Goal: Task Accomplishment & Management: Manage account settings

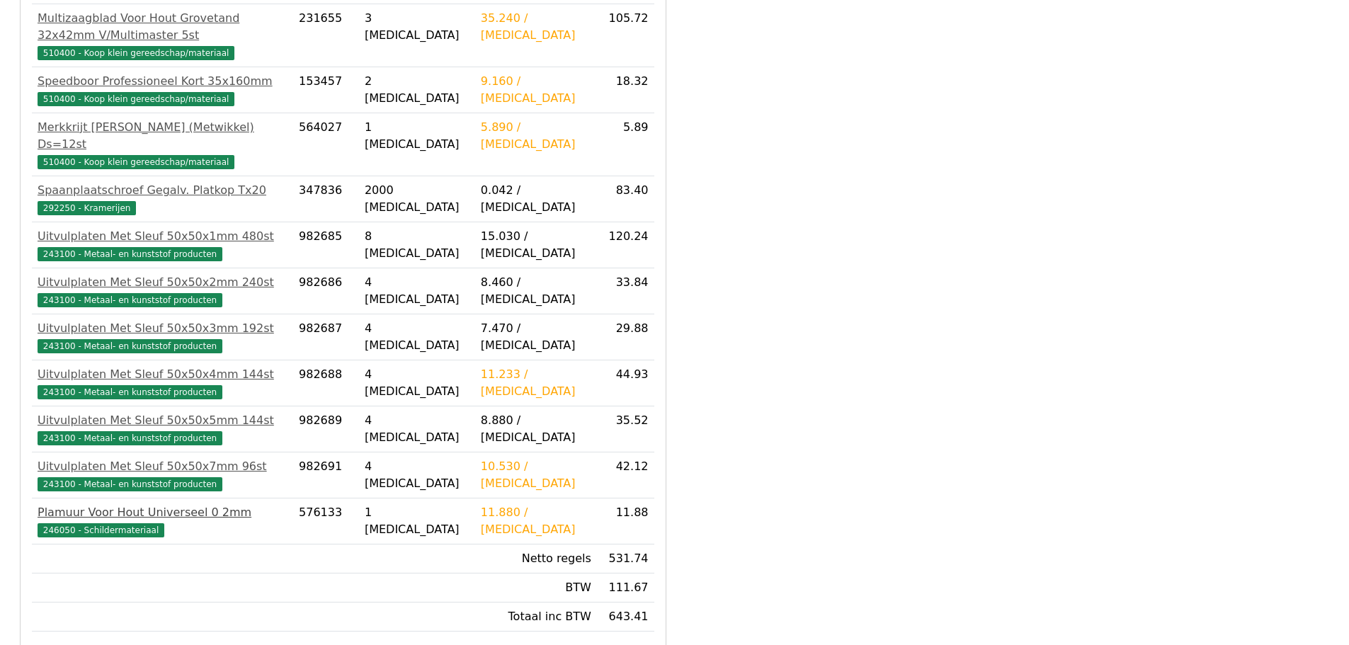
scroll to position [354, 0]
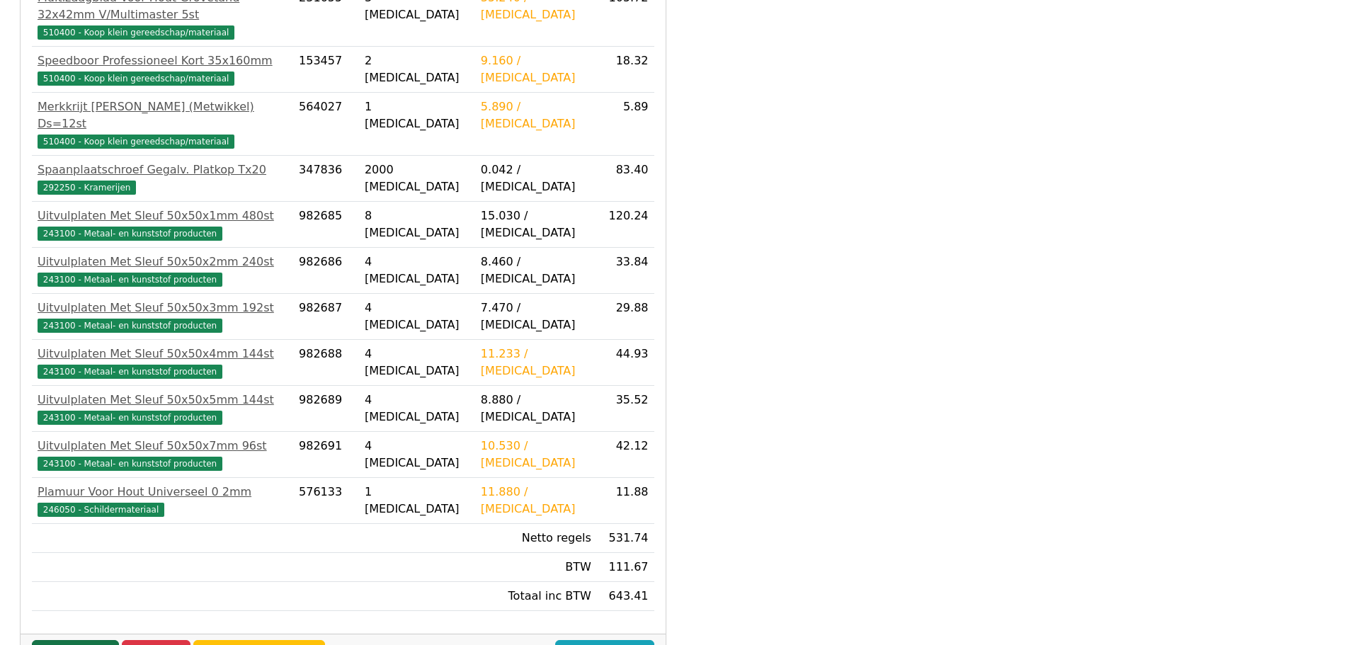
click at [85, 640] on link "Goedkeuren" at bounding box center [75, 653] width 87 height 27
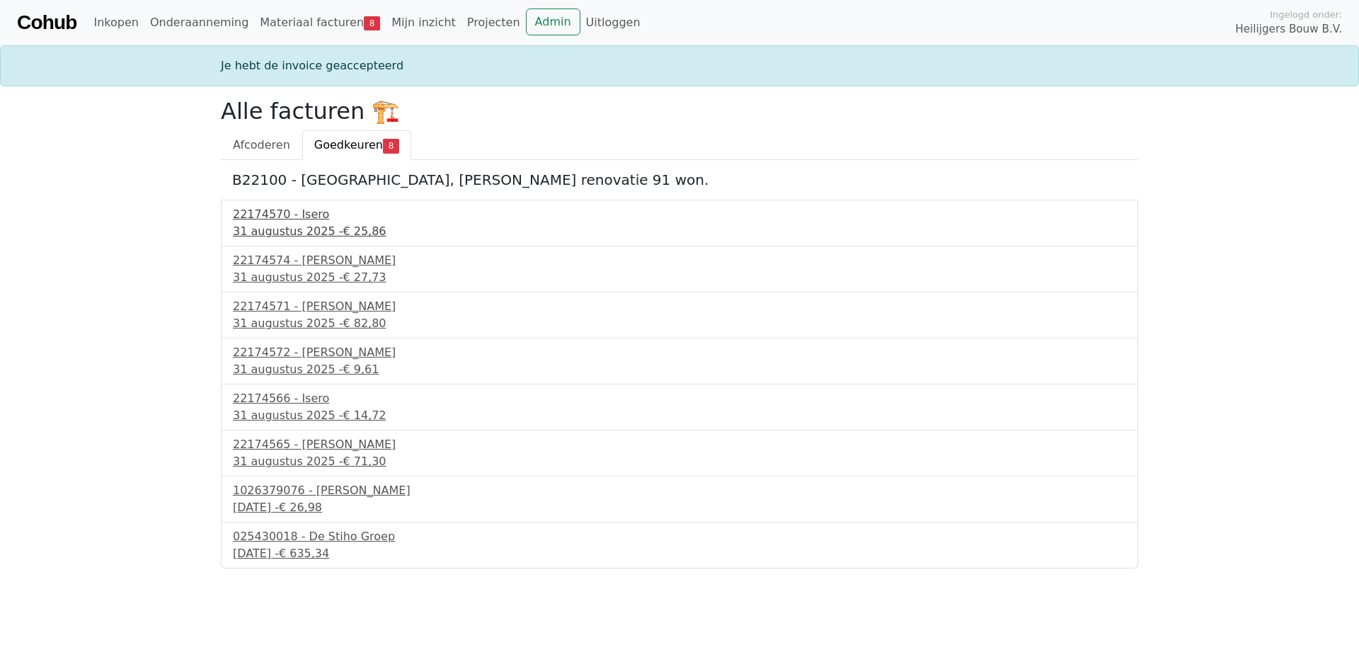
click at [315, 231] on div "31 augustus 2025 - € 25,86" at bounding box center [679, 231] width 893 height 17
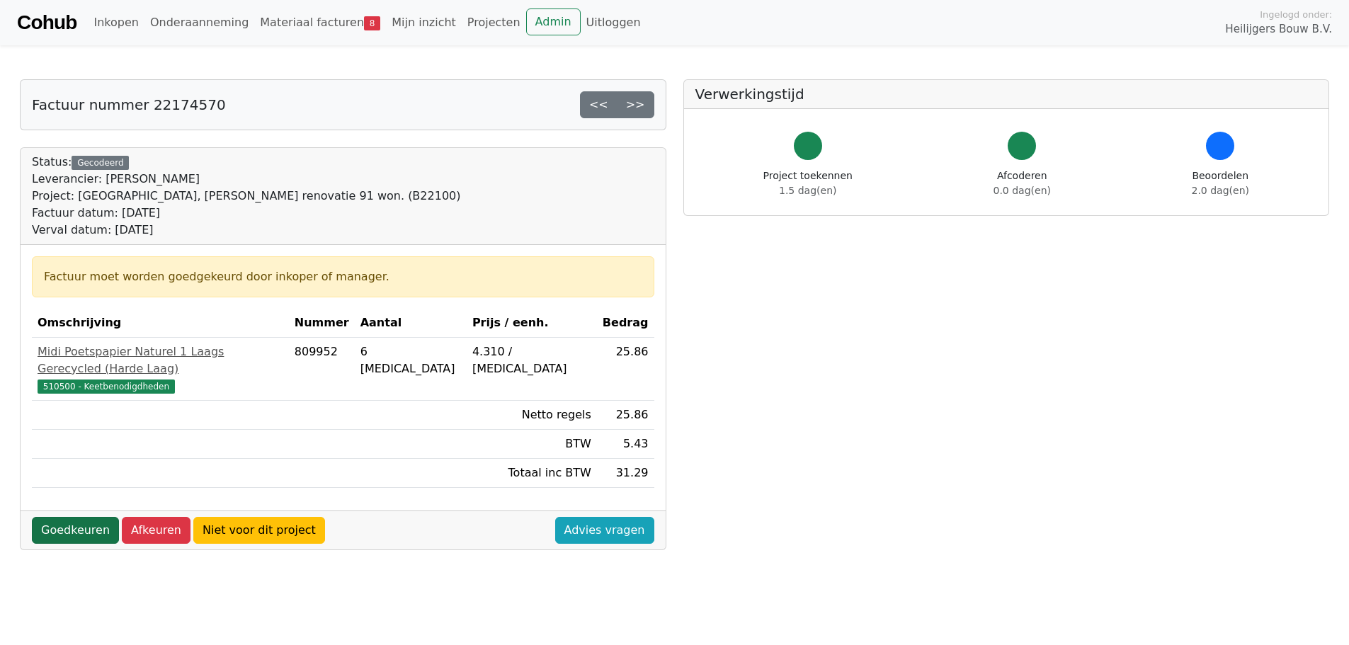
click at [70, 517] on link "Goedkeuren" at bounding box center [75, 530] width 87 height 27
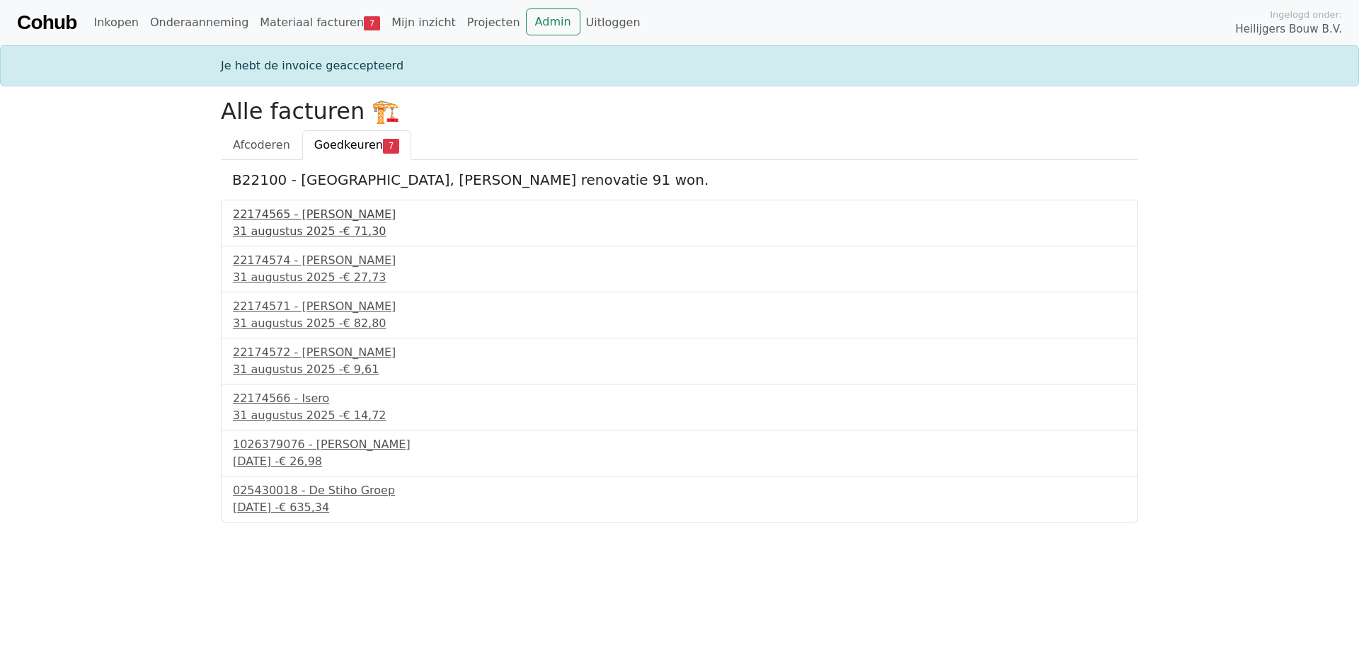
click at [312, 223] on div "31 augustus 2025 - € 71,30" at bounding box center [679, 231] width 893 height 17
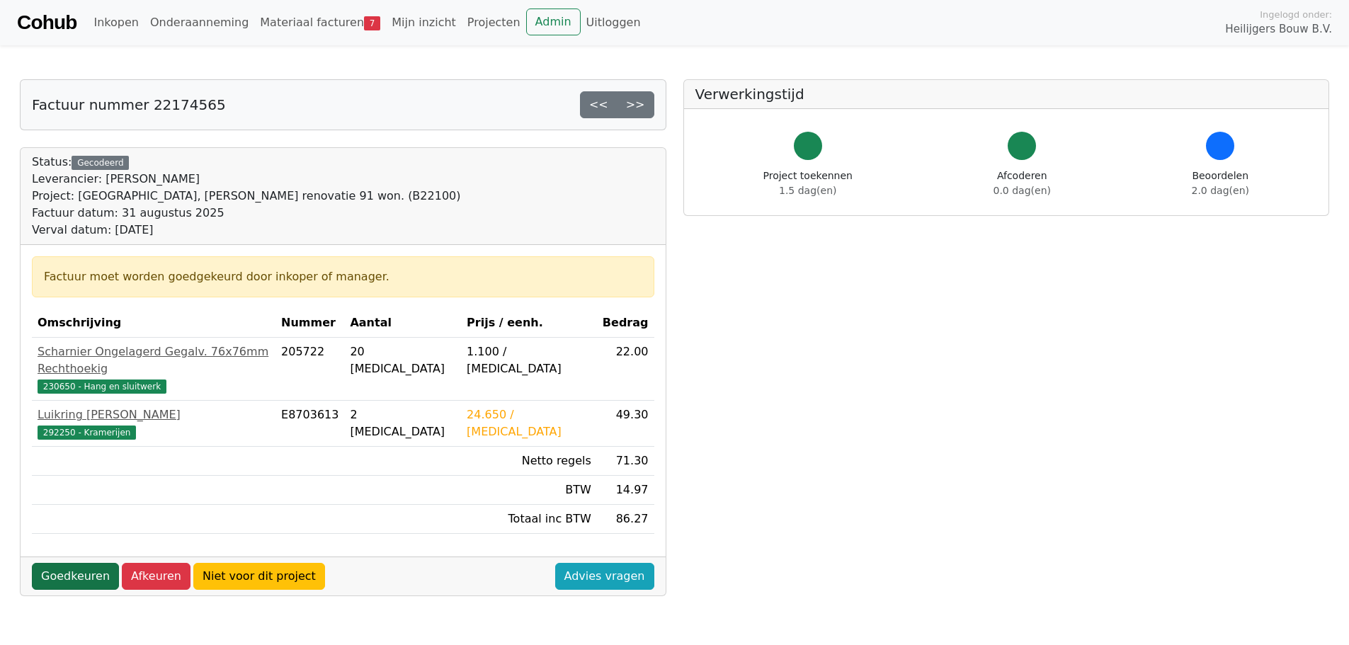
click at [76, 563] on link "Goedkeuren" at bounding box center [75, 576] width 87 height 27
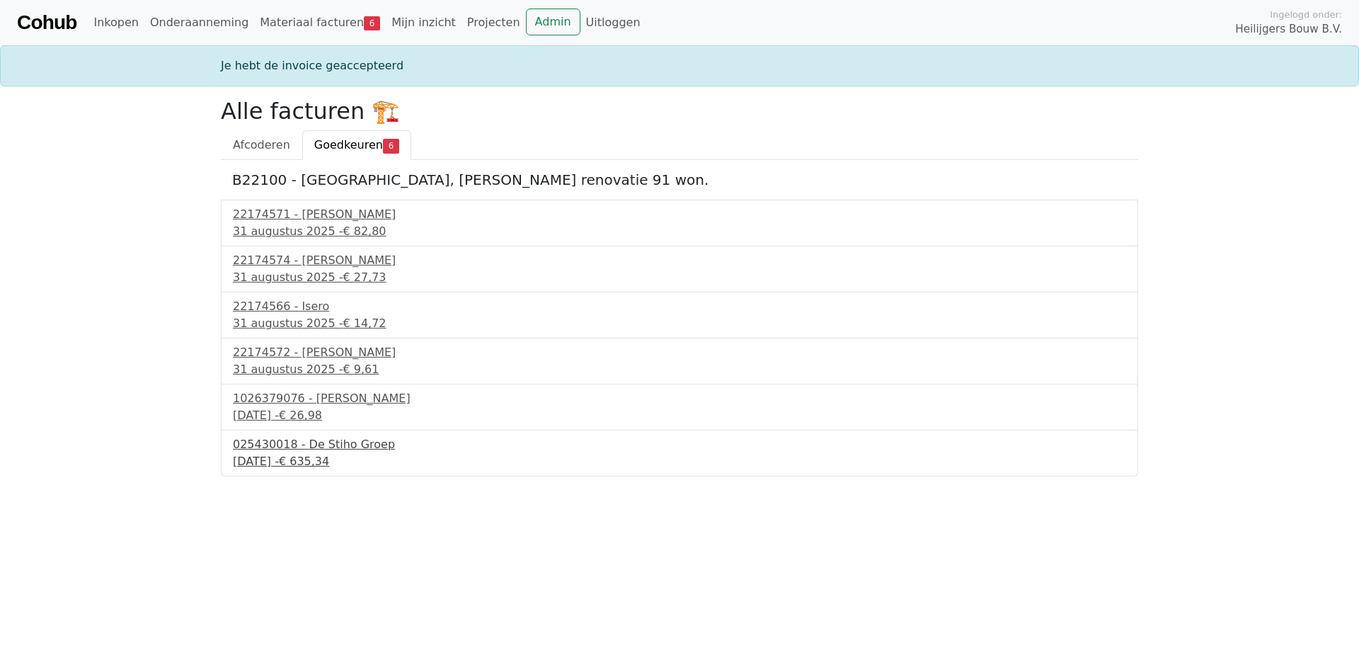
click at [316, 454] on div "2 september 2025 - € 635,34" at bounding box center [679, 461] width 893 height 17
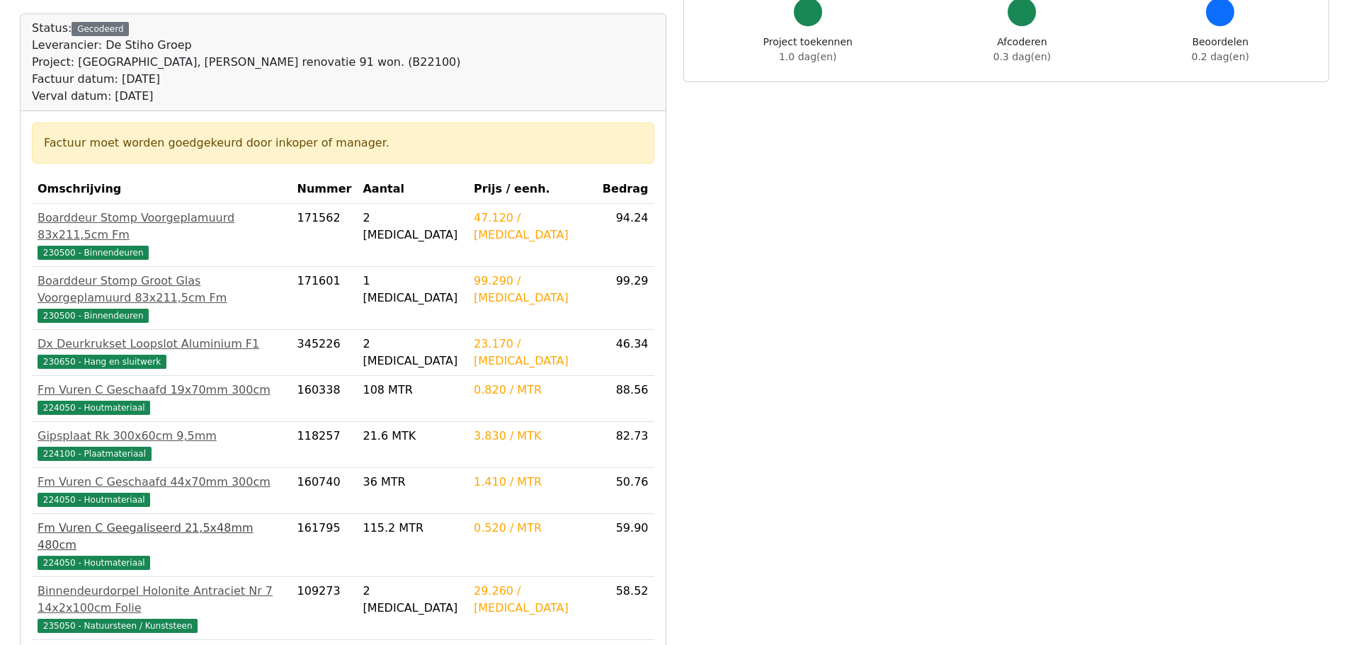
scroll to position [283, 0]
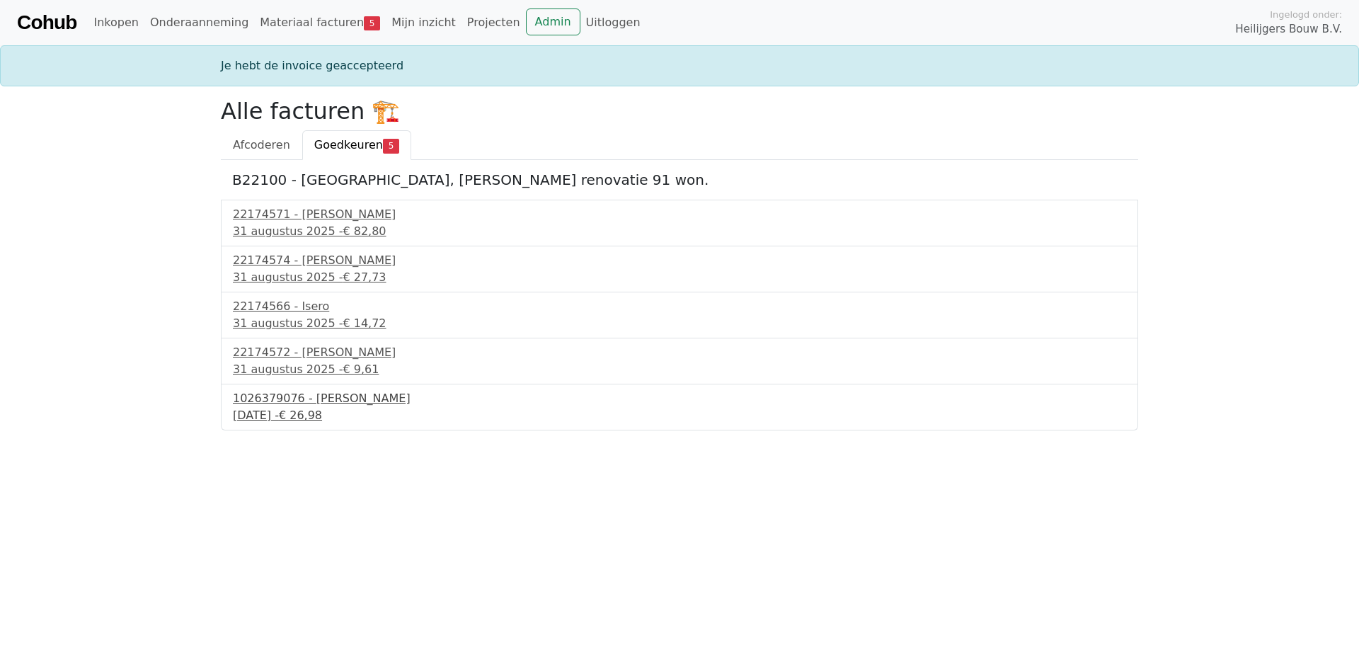
click at [262, 418] on div "1 september 2025 - € 26,98" at bounding box center [679, 415] width 893 height 17
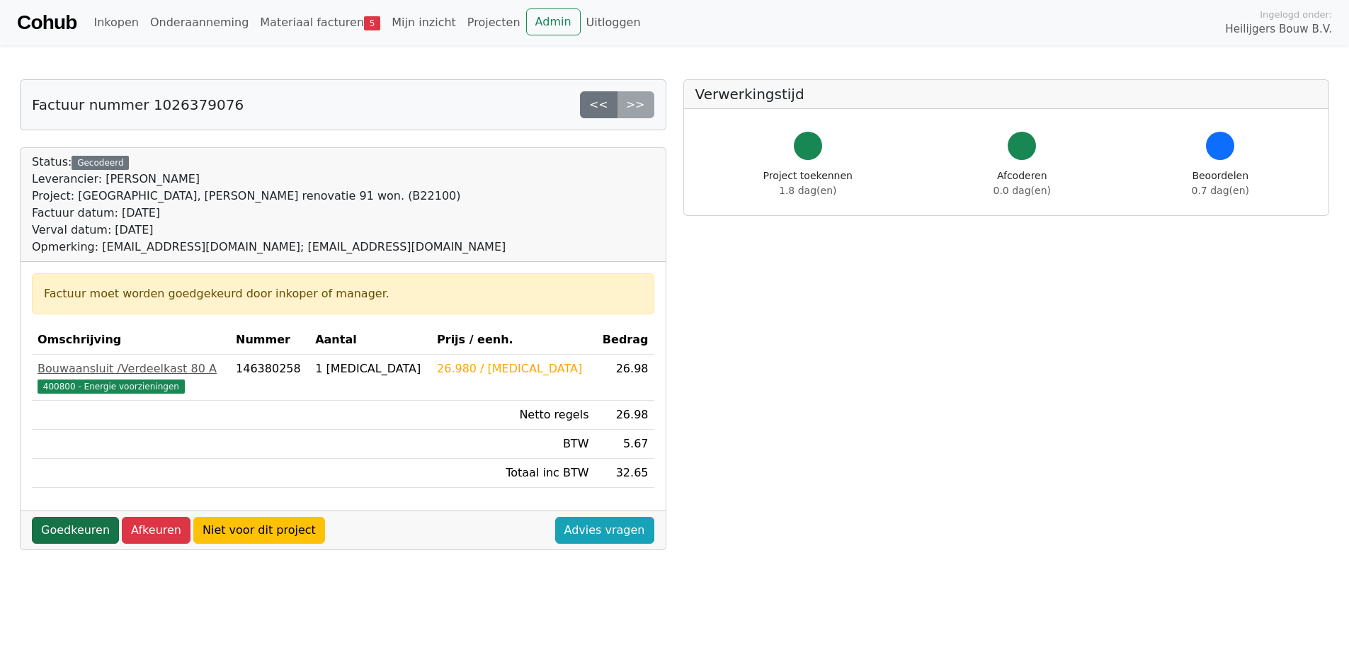
click at [86, 524] on link "Goedkeuren" at bounding box center [75, 530] width 87 height 27
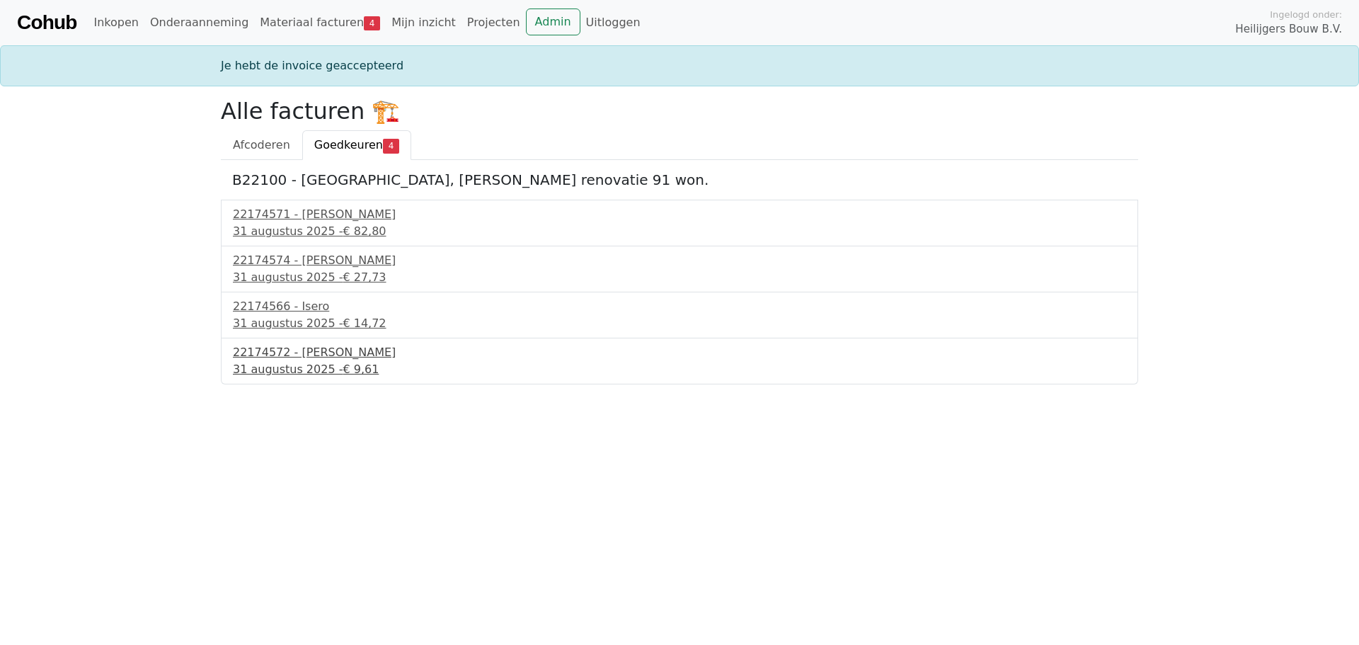
click at [252, 372] on div "31 augustus 2025 - € 9,61" at bounding box center [679, 369] width 893 height 17
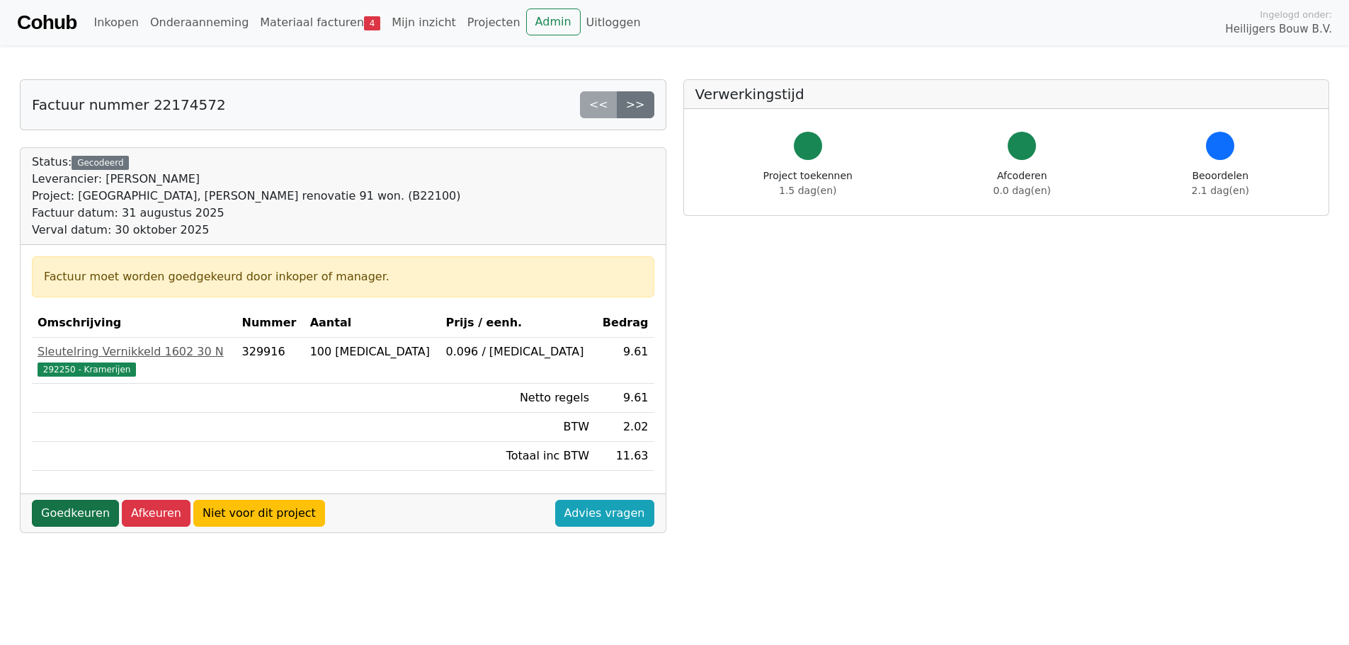
click at [88, 509] on link "Goedkeuren" at bounding box center [75, 513] width 87 height 27
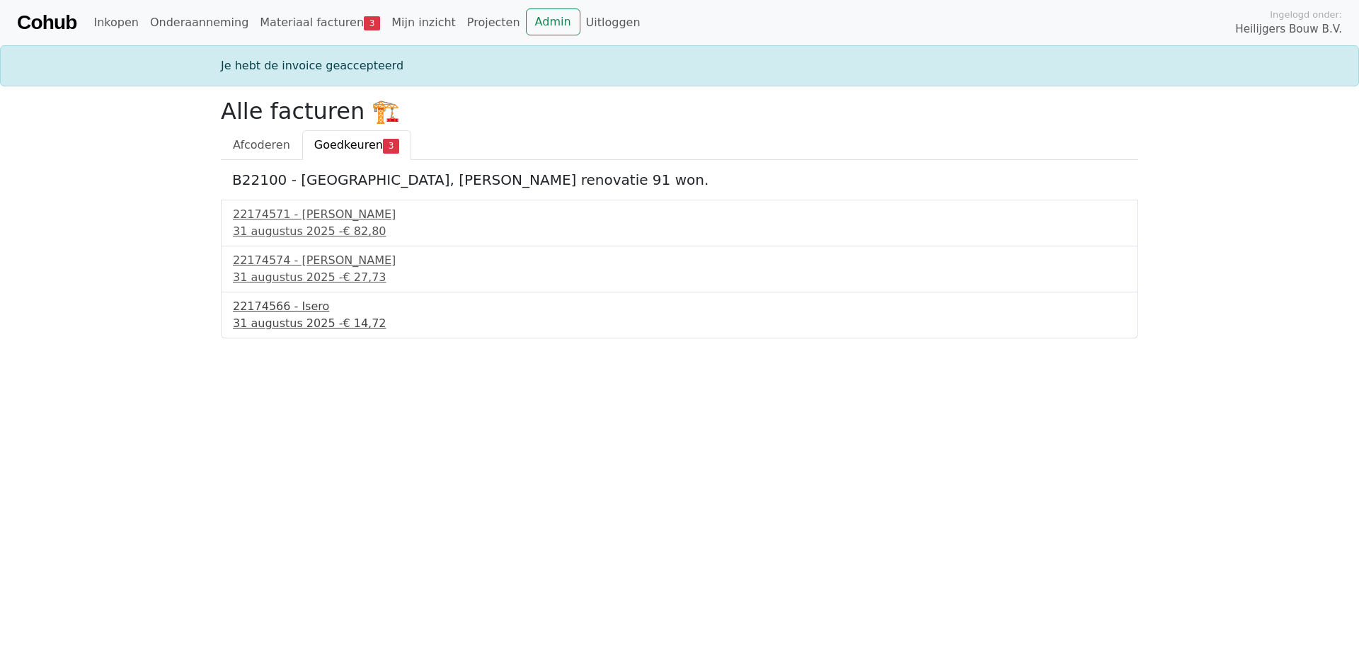
click at [291, 315] on div "[DATE] - € 14,72" at bounding box center [679, 323] width 893 height 17
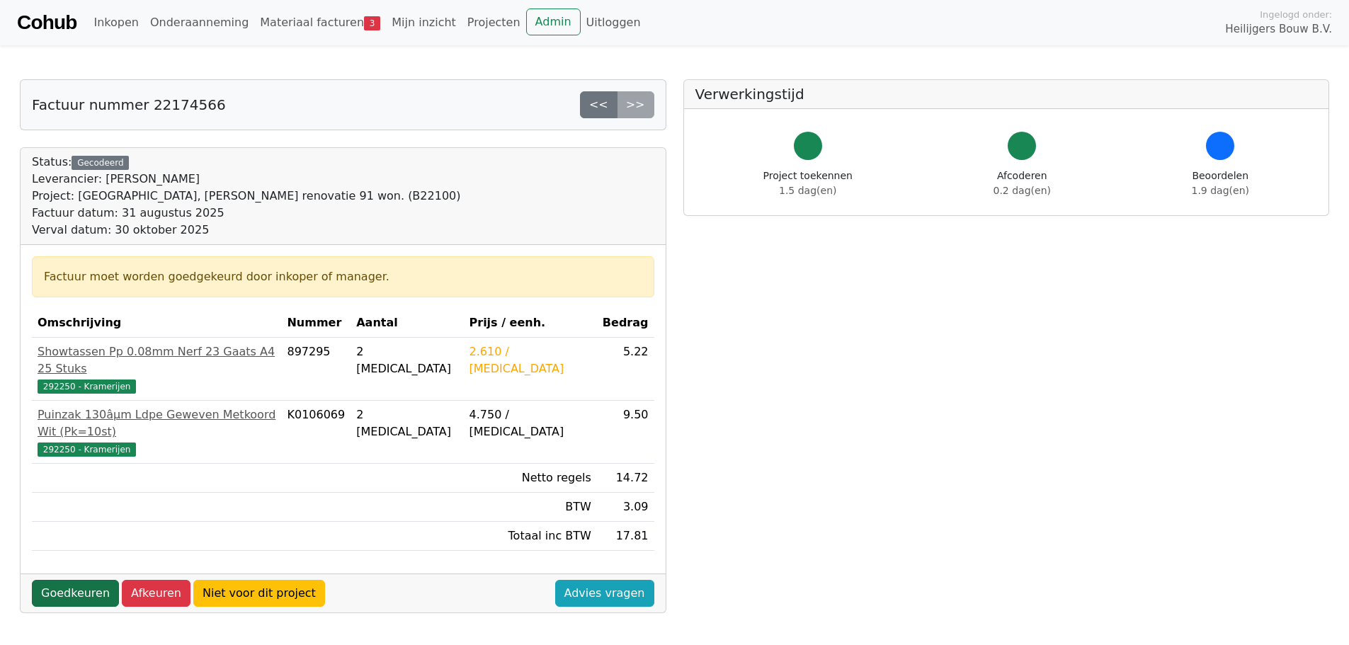
click at [60, 580] on link "Goedkeuren" at bounding box center [75, 593] width 87 height 27
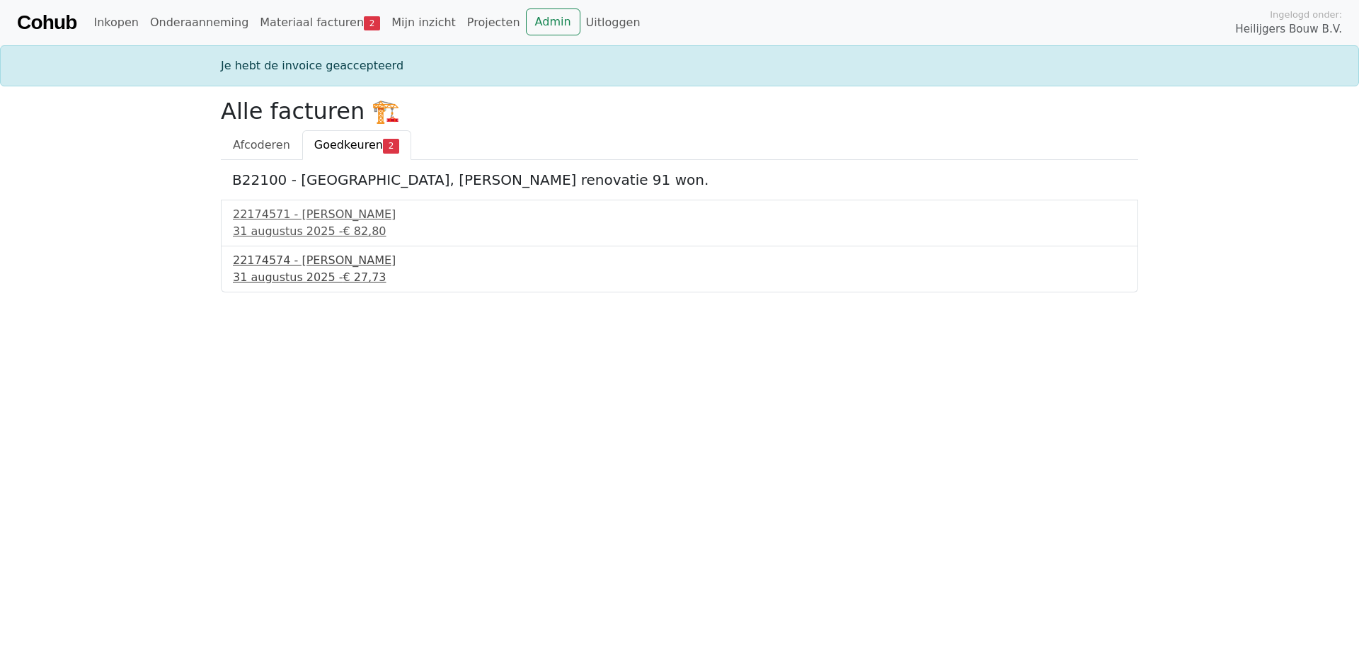
click at [277, 273] on div "31 augustus 2025 - € 27,73" at bounding box center [679, 277] width 893 height 17
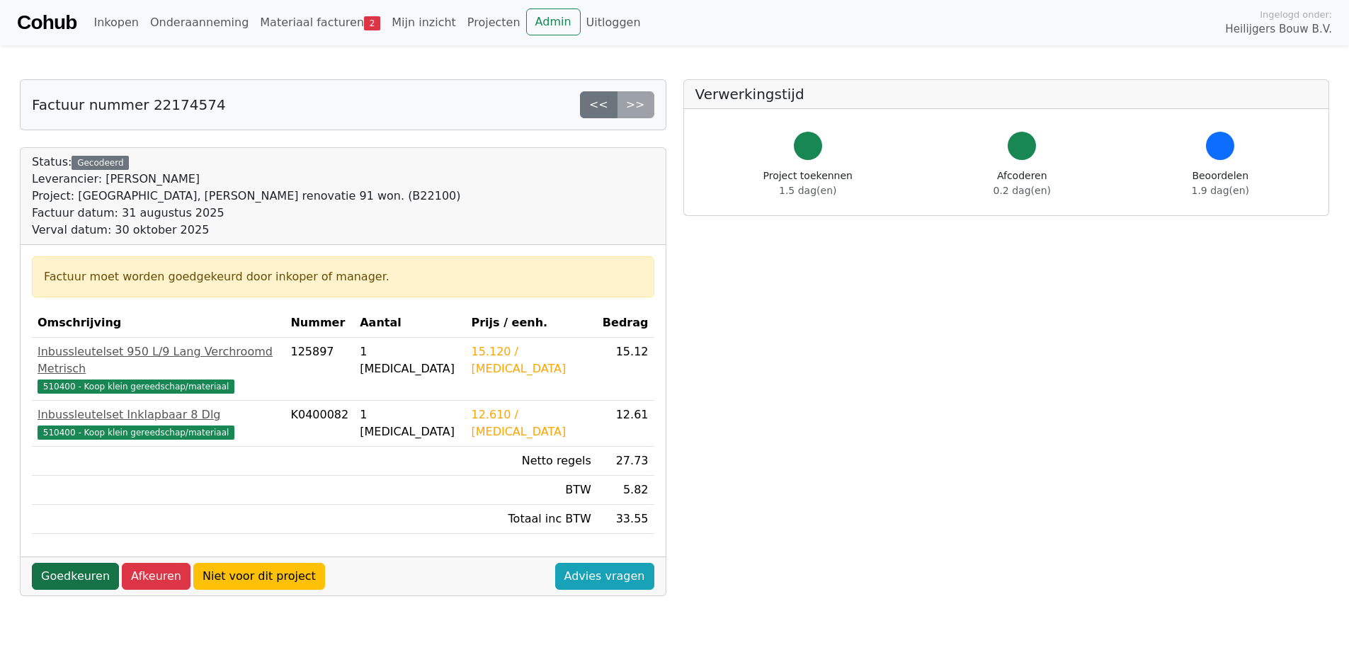
click at [86, 563] on link "Goedkeuren" at bounding box center [75, 576] width 87 height 27
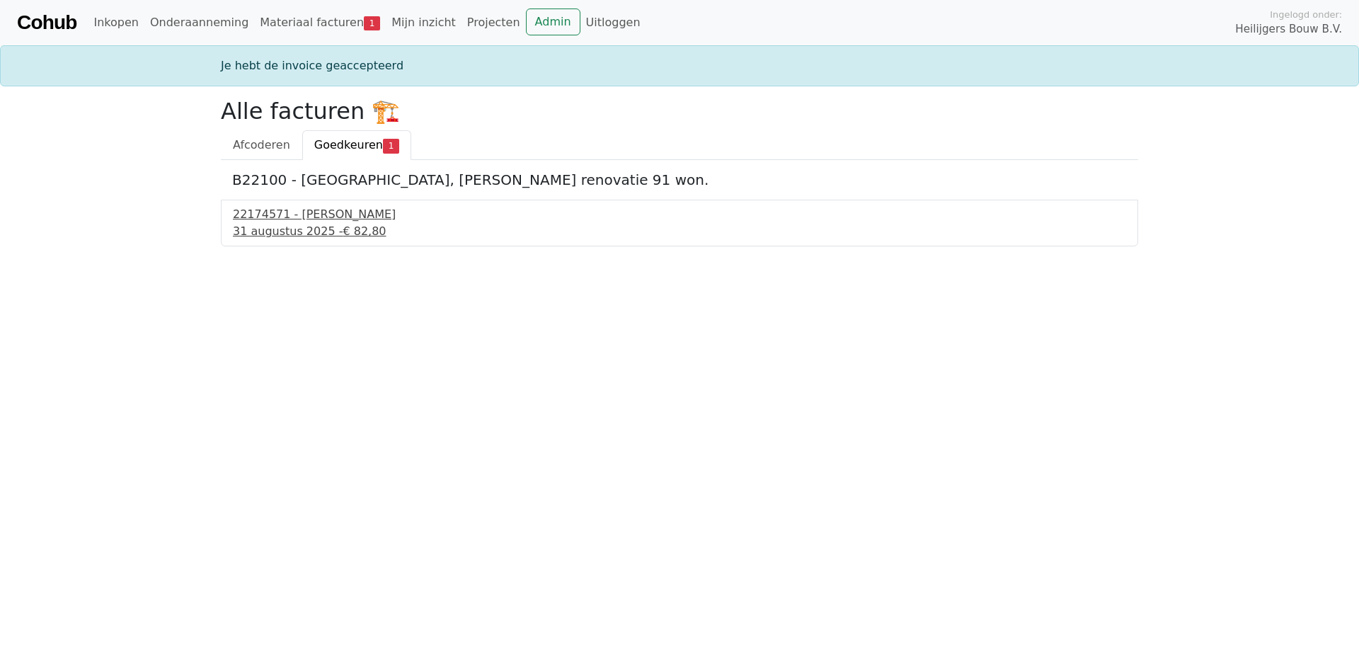
click at [279, 222] on div "22174571 - [PERSON_NAME]" at bounding box center [679, 214] width 893 height 17
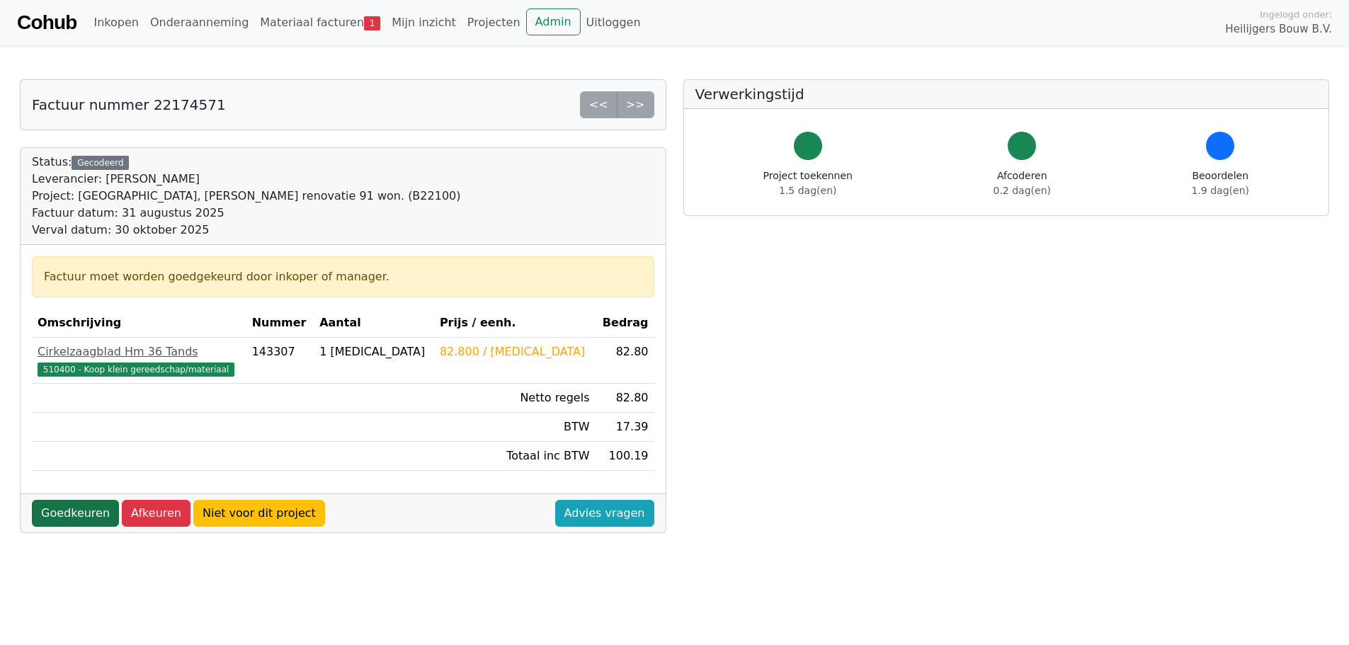
click at [76, 514] on link "Goedkeuren" at bounding box center [75, 513] width 87 height 27
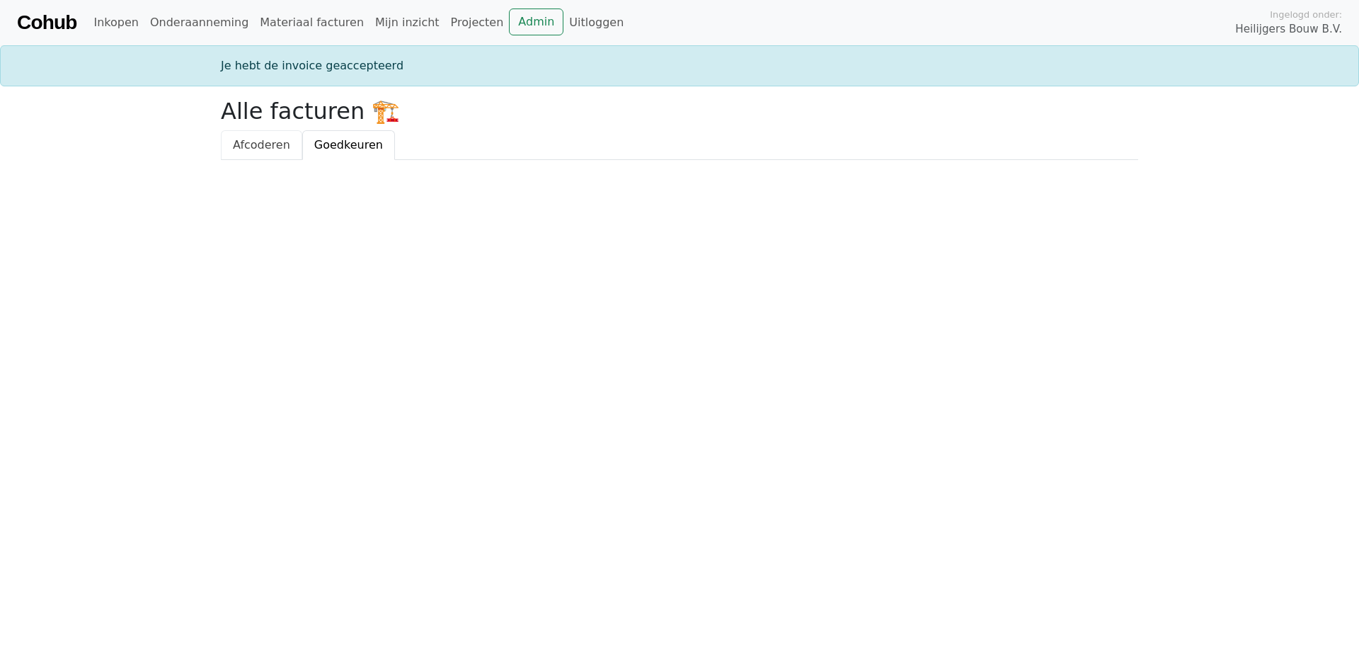
click at [270, 148] on span "Afcoderen" at bounding box center [261, 144] width 57 height 13
